Goal: Book appointment/travel/reservation

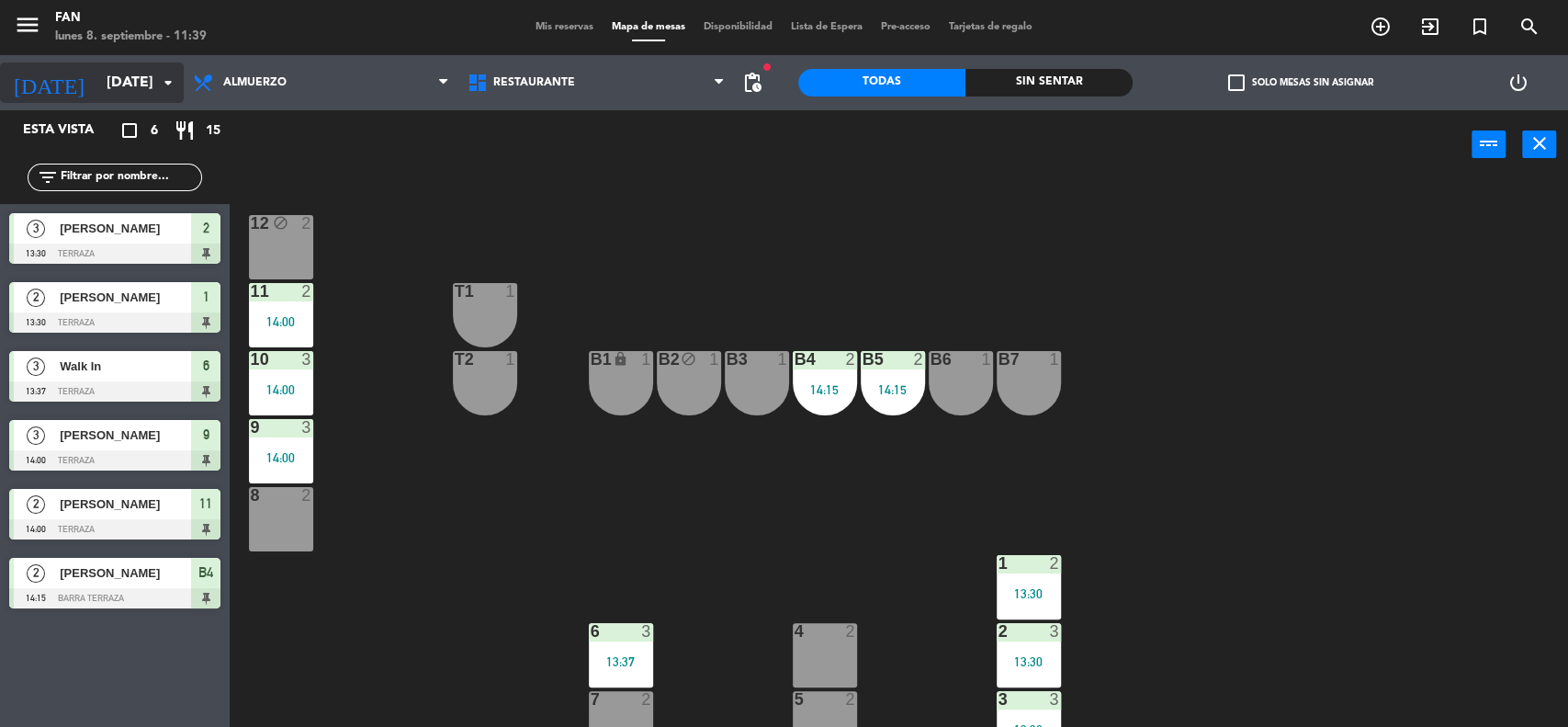
click at [120, 92] on input "[DATE]" at bounding box center [194, 83] width 194 height 35
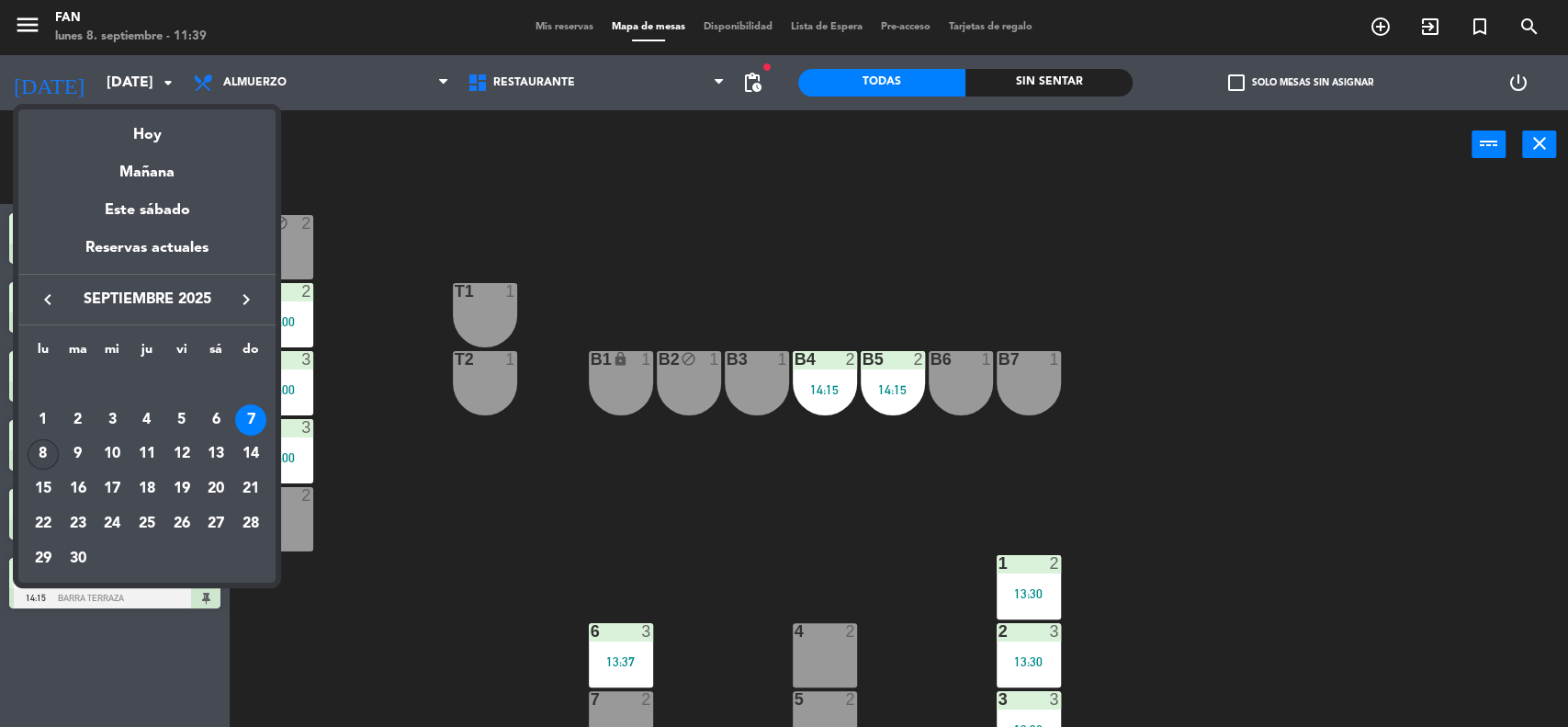
click at [32, 459] on div "8" at bounding box center [43, 455] width 32 height 32
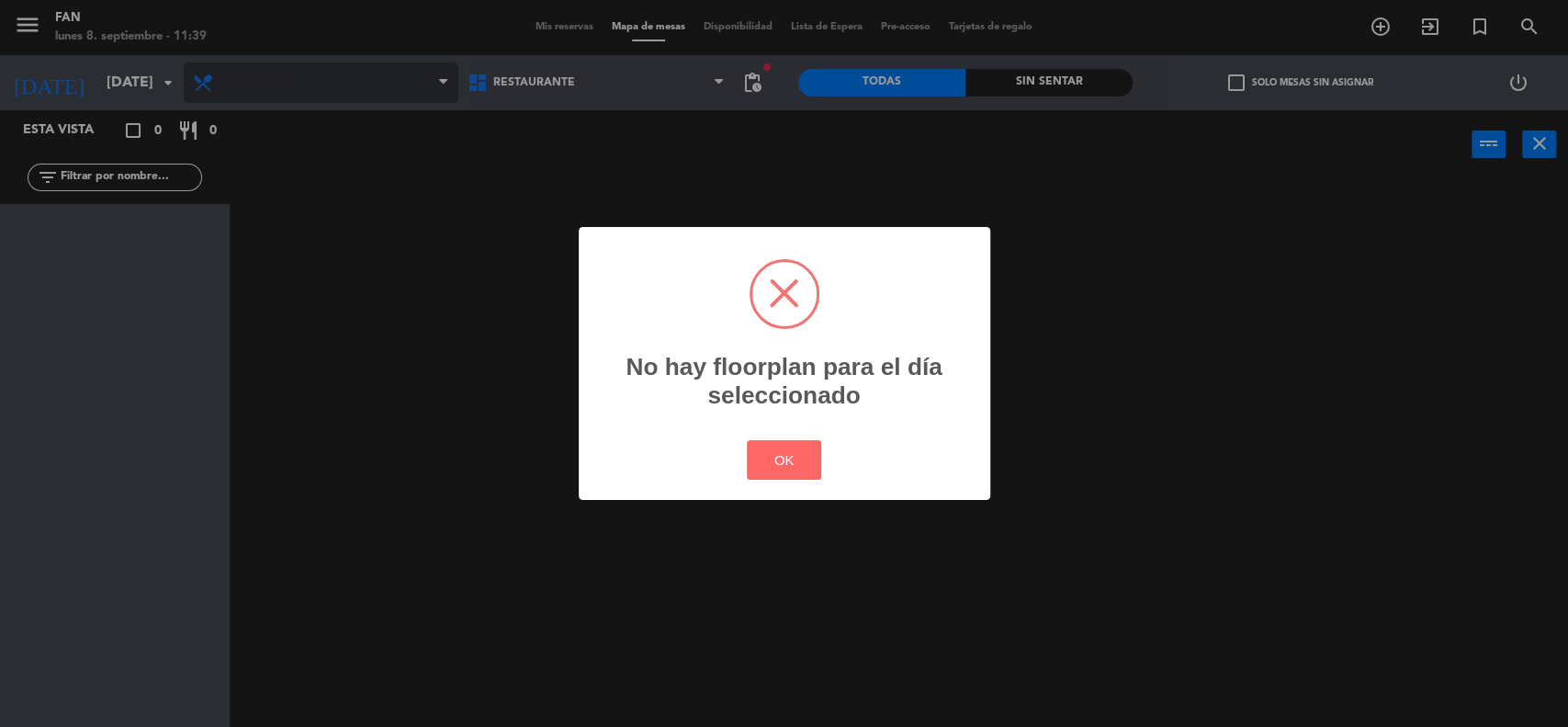
click at [257, 75] on div "? ! i No hay floorplan para el día seleccionado × OK Cancel" at bounding box center [784, 364] width 1568 height 727
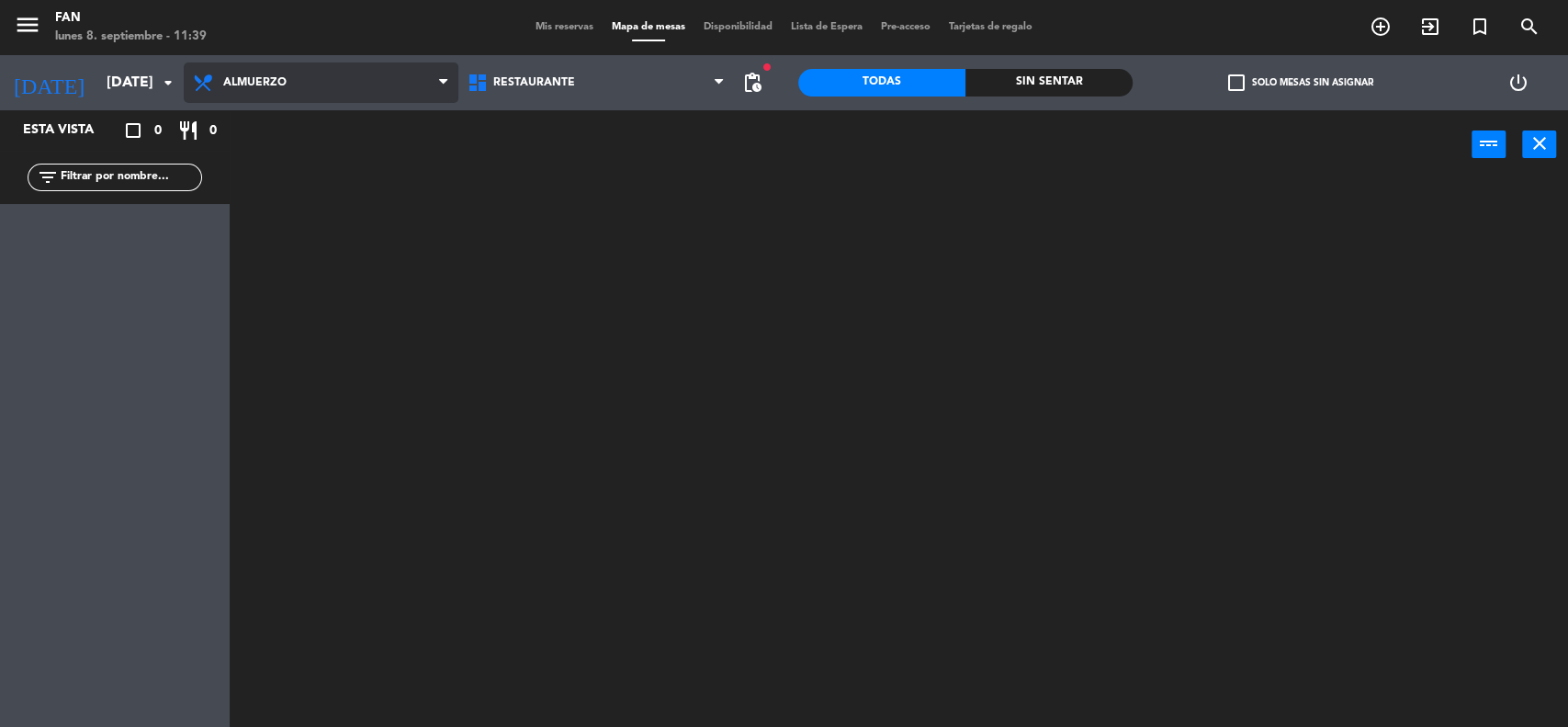
drag, startPoint x: 258, startPoint y: 61, endPoint x: 250, endPoint y: 75, distance: 16.1
click at [258, 59] on div "Almuerzo Cena Almuerzo Almuerzo Cena" at bounding box center [321, 83] width 275 height 55
drag, startPoint x: 253, startPoint y: 96, endPoint x: 244, endPoint y: 140, distance: 44.9
click at [253, 95] on span "Almuerzo" at bounding box center [321, 82] width 275 height 40
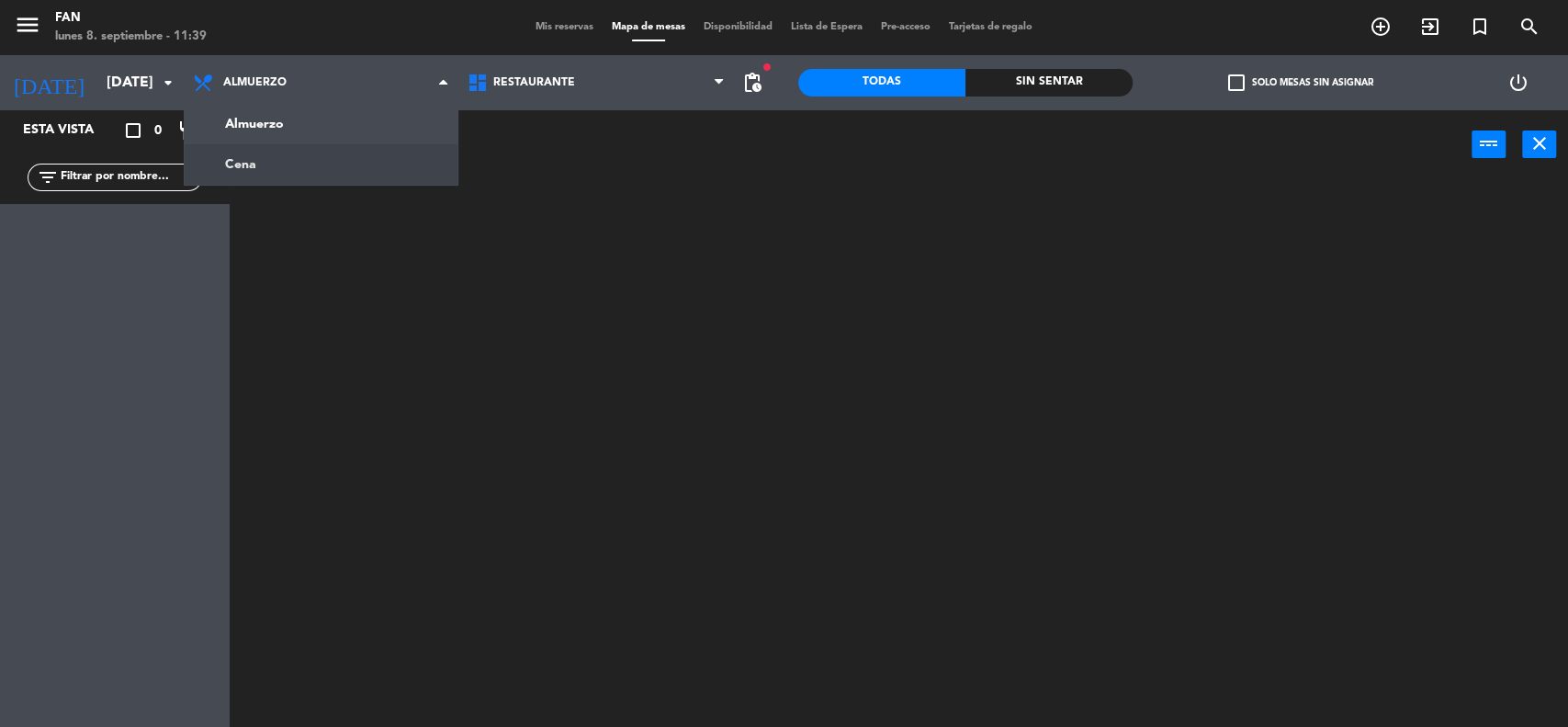
click at [238, 168] on ng-component "menu Fan [DATE] 8. septiembre - 11:39 Mis reservas Mapa de mesas Disponibilidad…" at bounding box center [784, 364] width 1568 height 730
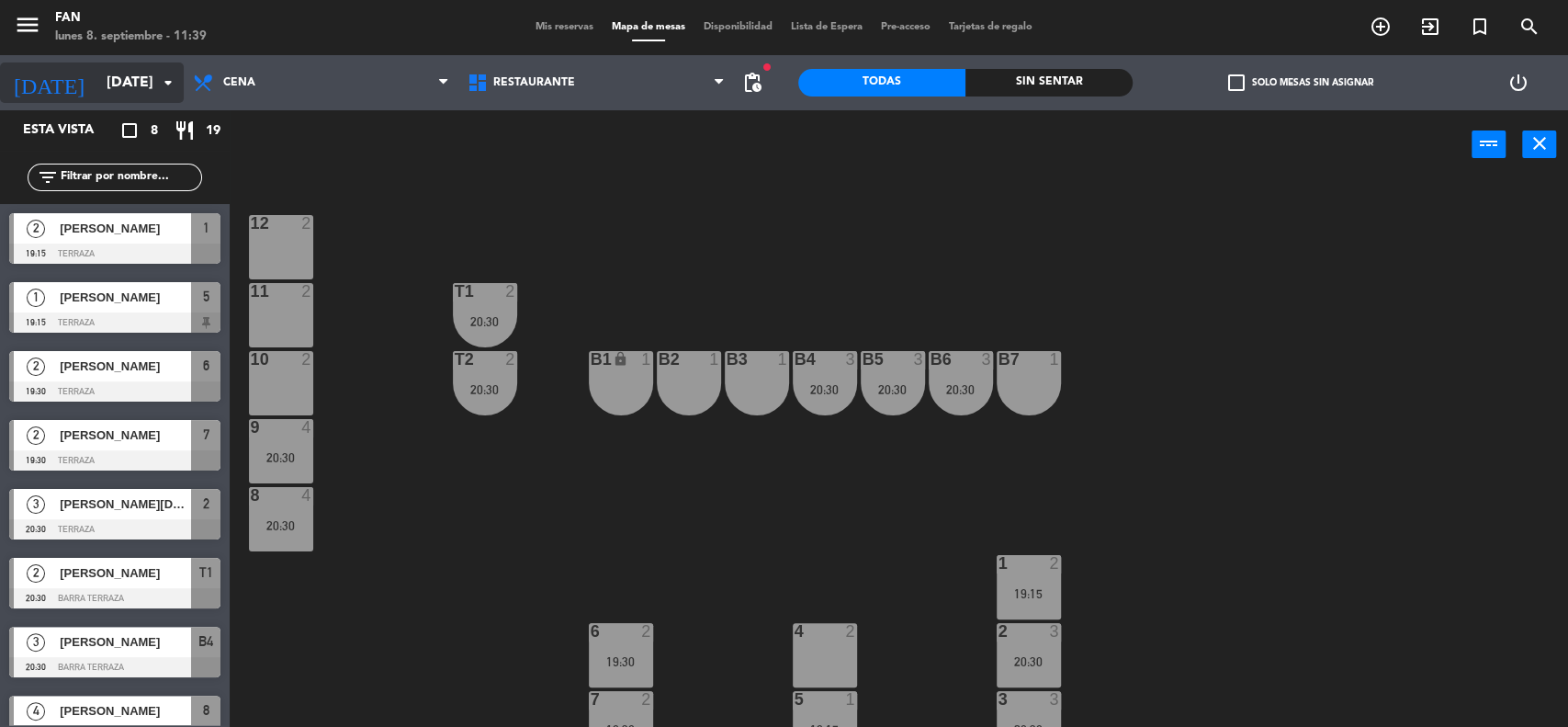
click at [104, 85] on input "[DATE]" at bounding box center [194, 83] width 194 height 35
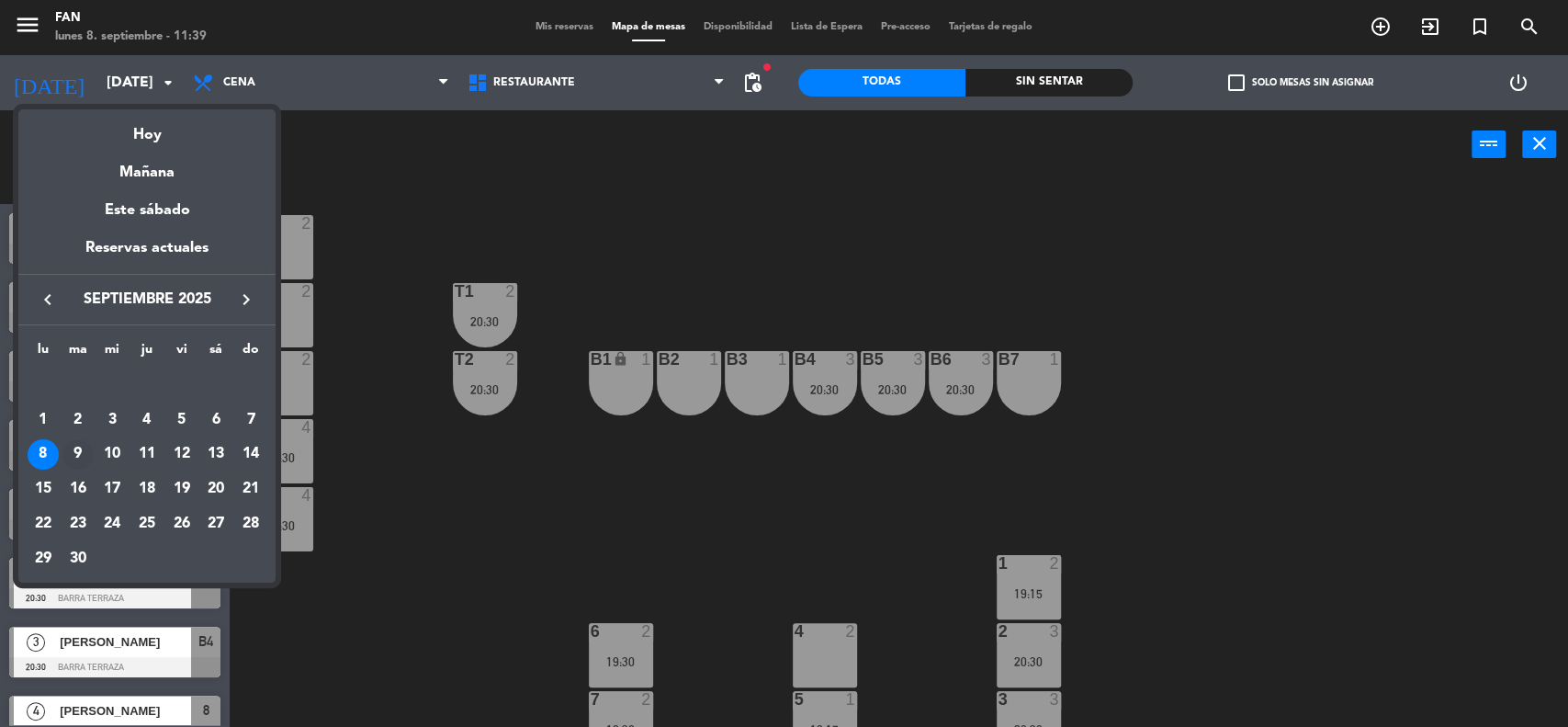
click at [78, 456] on div "9" at bounding box center [78, 455] width 32 height 32
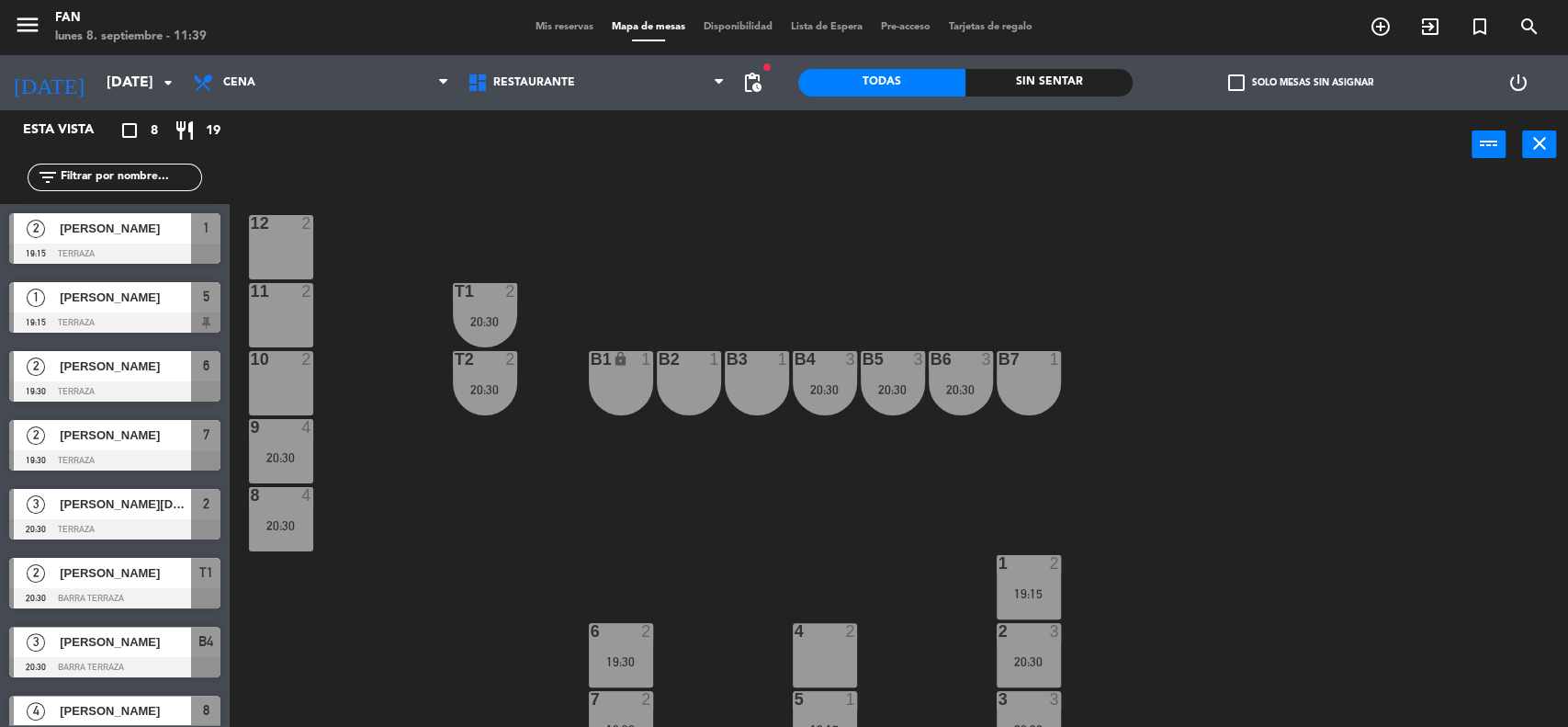
type input "[DATE]"
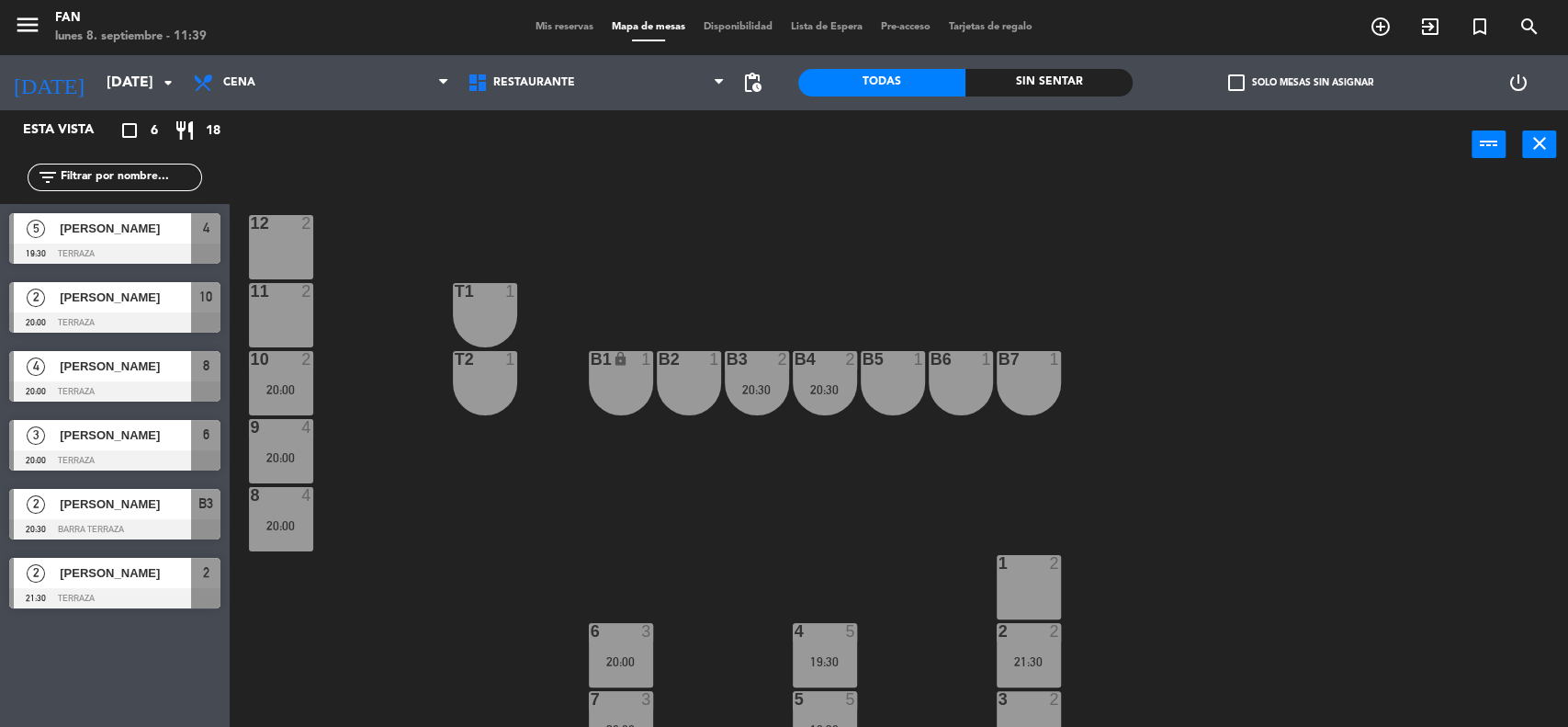
click at [111, 103] on div "[DATE] [DATE] arrow_drop_down" at bounding box center [92, 83] width 184 height 55
click at [98, 89] on input "[DATE]" at bounding box center [194, 83] width 194 height 35
